Goal: Information Seeking & Learning: Learn about a topic

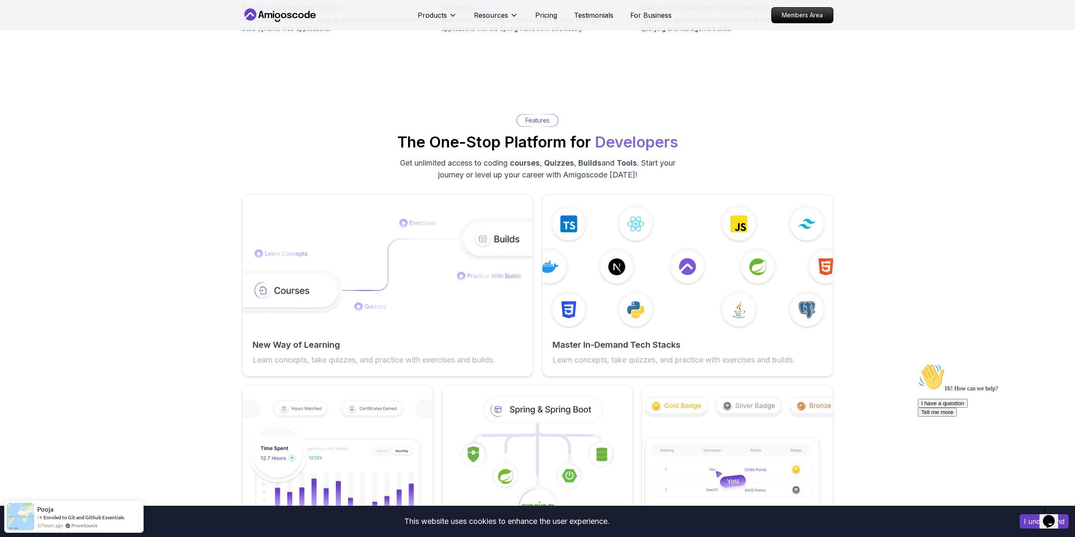
scroll to position [1225, 0]
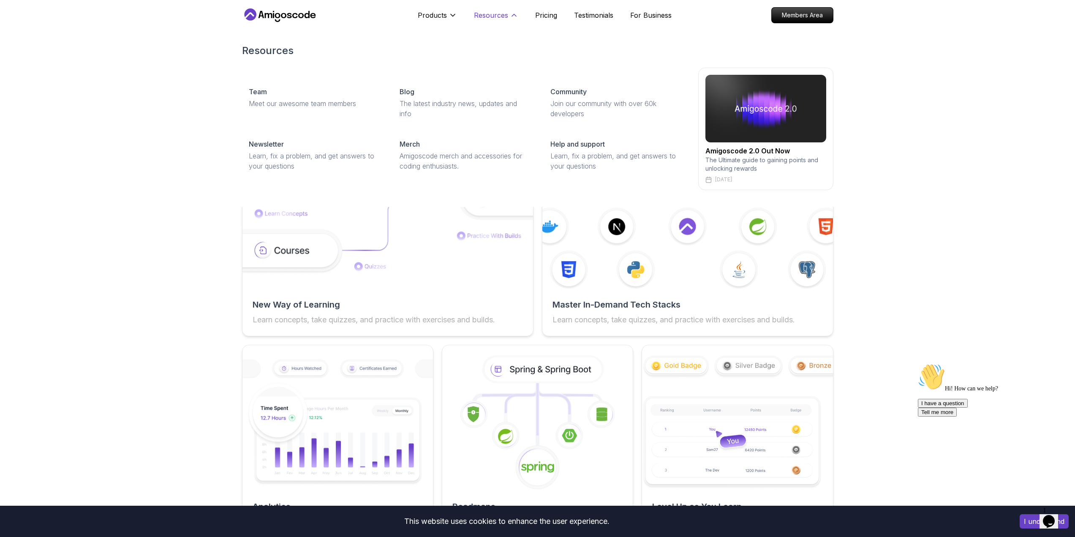
click at [485, 14] on p "Resources" at bounding box center [491, 15] width 34 height 10
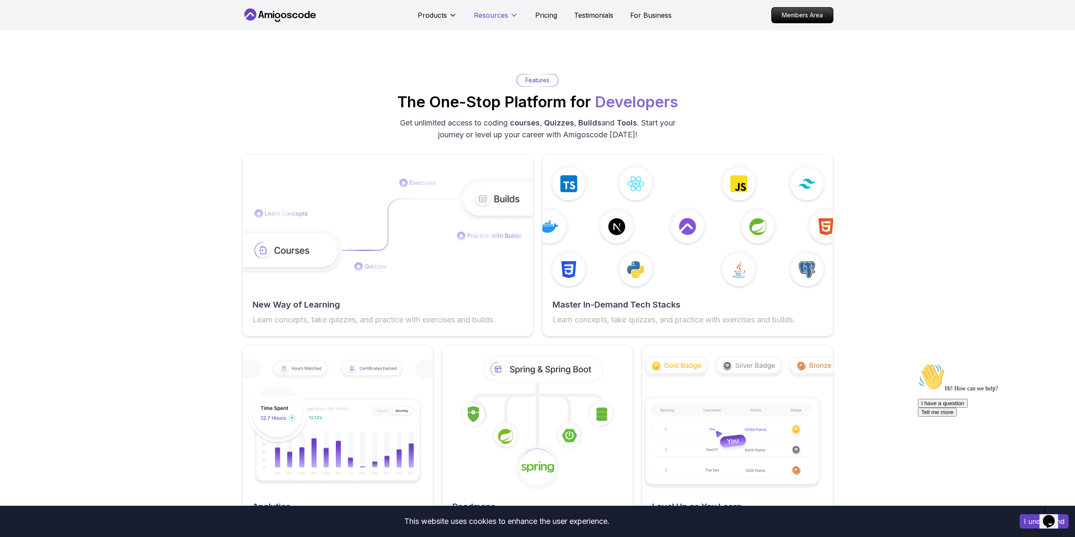
click at [485, 14] on p "Resources" at bounding box center [491, 15] width 34 height 10
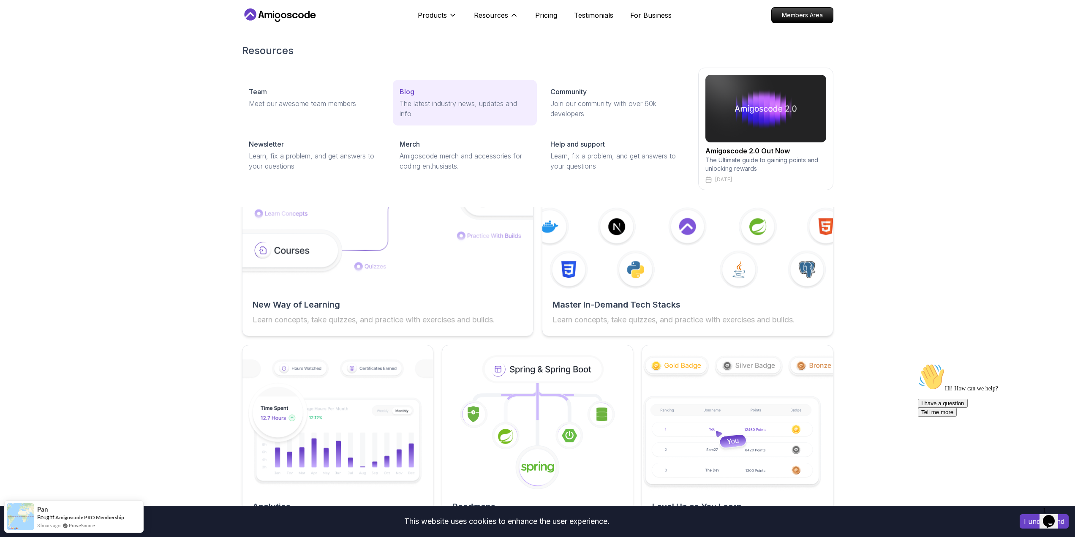
click at [415, 98] on link "Blog The latest industry news, updates and info" at bounding box center [465, 103] width 144 height 46
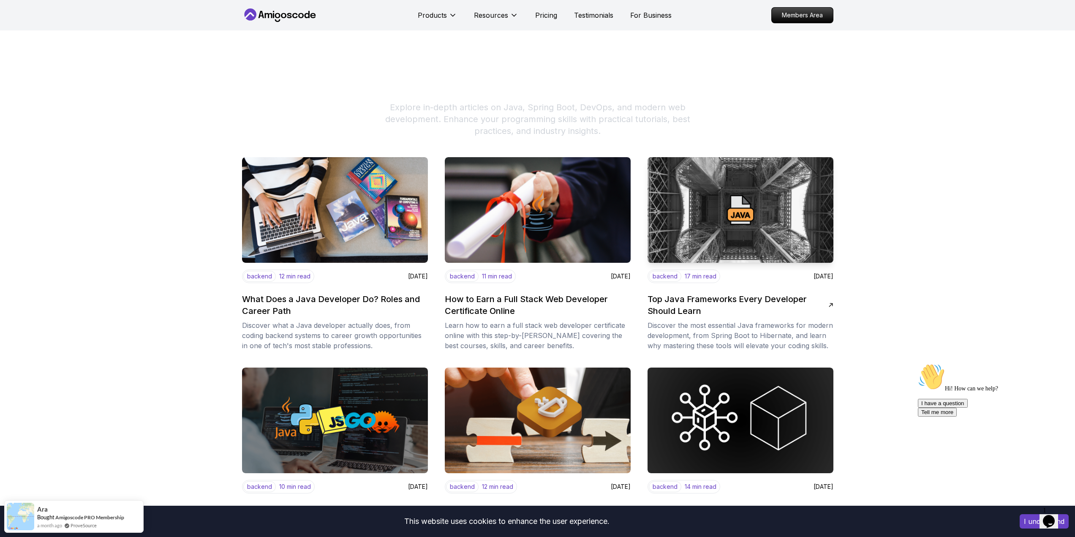
click at [604, 105] on p "Explore in-depth articles on Java, Spring Boot, DevOps, and modern web developm…" at bounding box center [538, 118] width 324 height 35
click at [567, 107] on p "Explore in-depth articles on Java, Spring Boot, DevOps, and modern web developm…" at bounding box center [538, 118] width 324 height 35
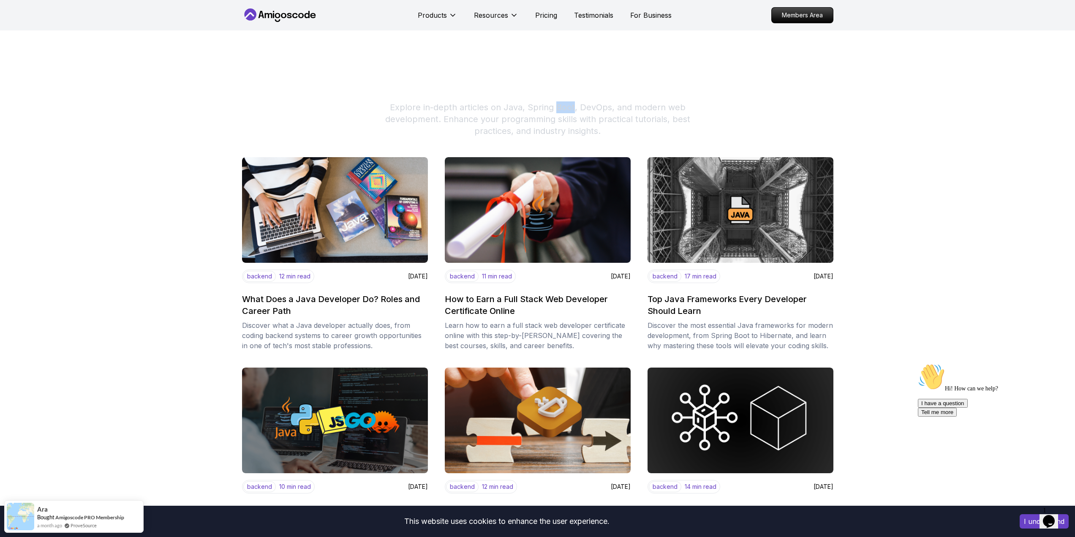
click at [567, 107] on p "Explore in-depth articles on Java, Spring Boot, DevOps, and modern web developm…" at bounding box center [538, 118] width 324 height 35
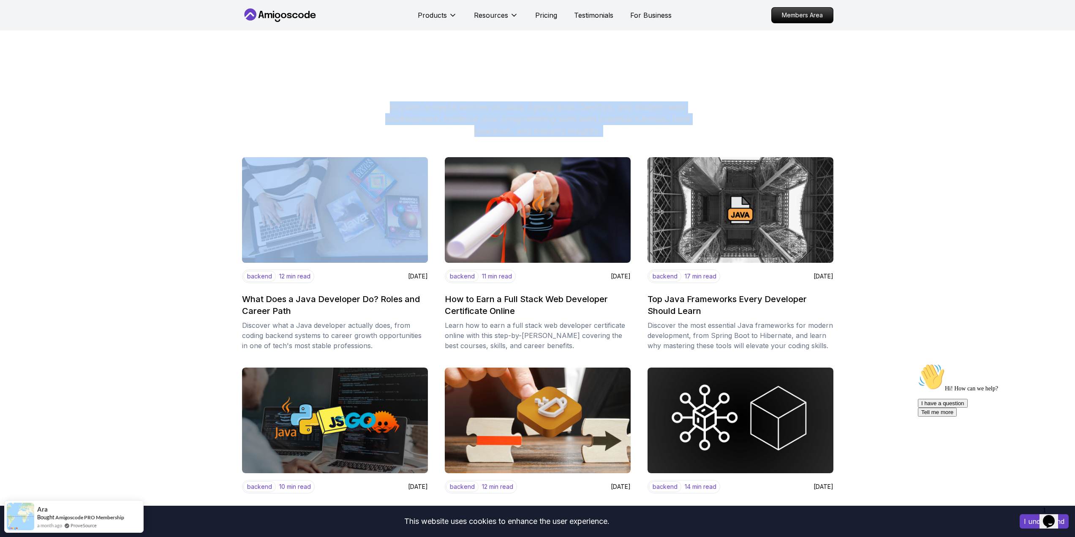
click at [567, 107] on p "Explore in-depth articles on Java, Spring Boot, DevOps, and modern web developm…" at bounding box center [538, 118] width 324 height 35
click at [727, 105] on div "Programming Blogs & Tutorials Explore in-depth articles on Java, Spring Boot, D…" at bounding box center [538, 104] width 592 height 66
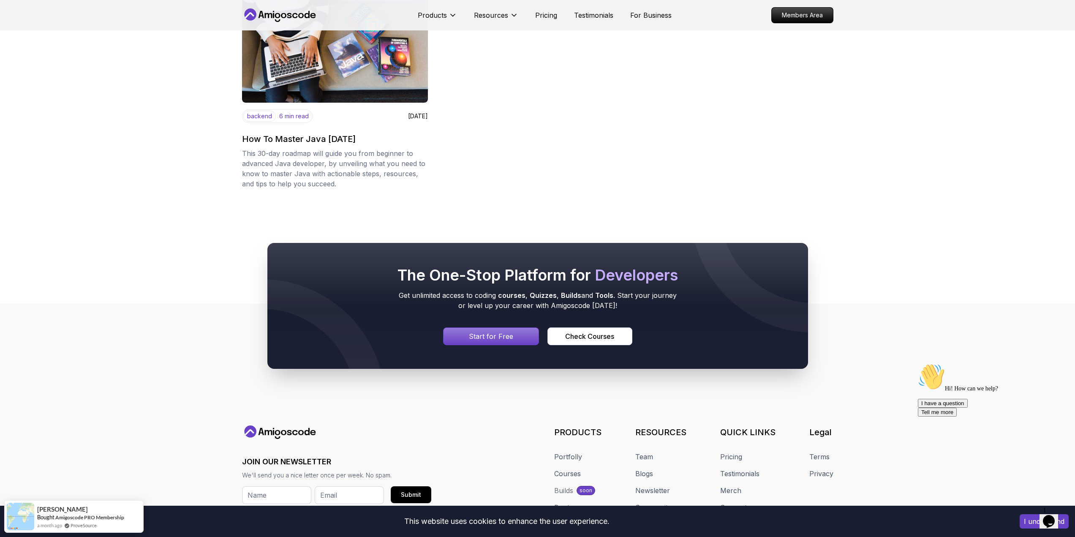
scroll to position [1352, 0]
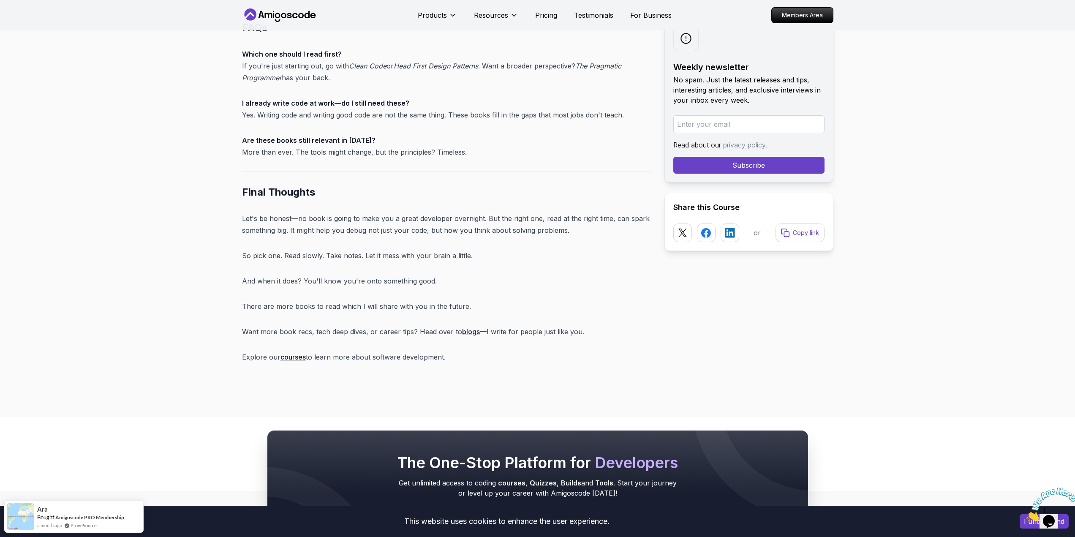
scroll to position [4352, 0]
